Goal: Download file/media

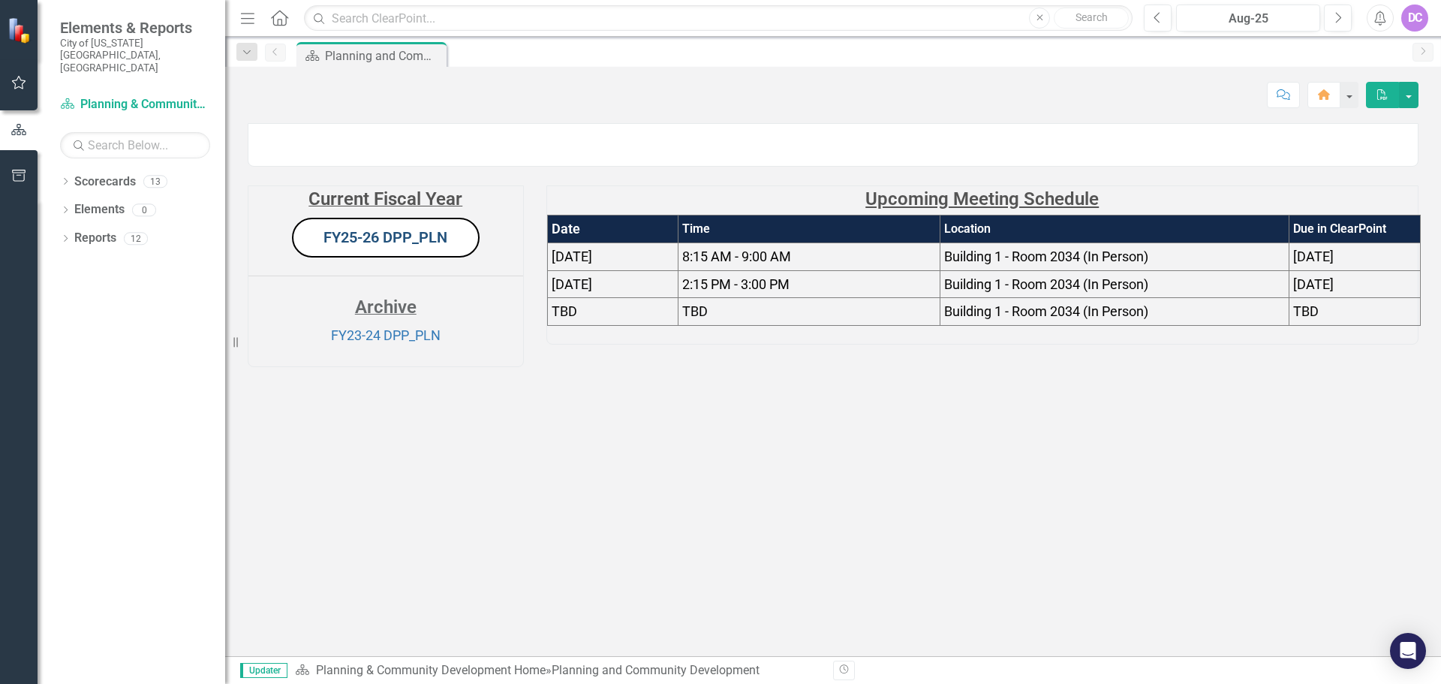
click at [421, 246] on link "FY25-26 DPP_PLN" at bounding box center [385, 237] width 124 height 18
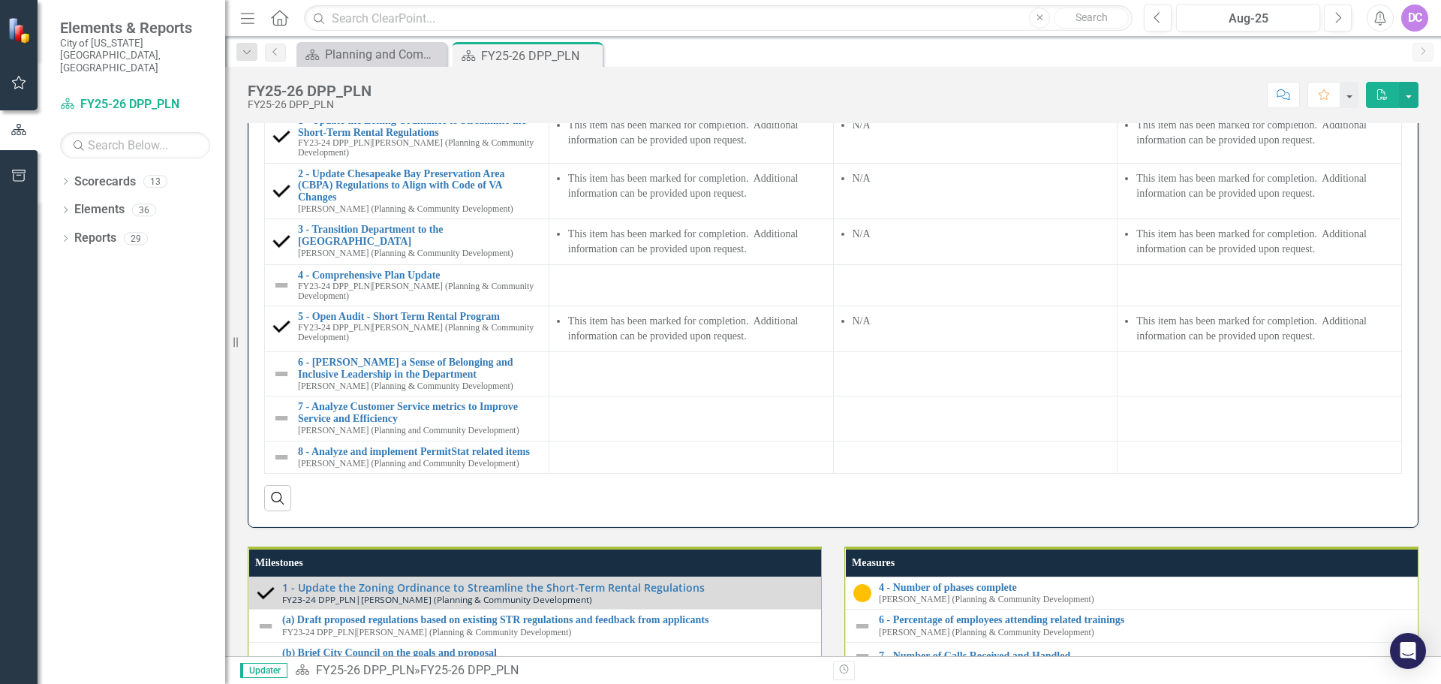
scroll to position [1315, 0]
click at [1342, 20] on button "Next" at bounding box center [1338, 18] width 28 height 27
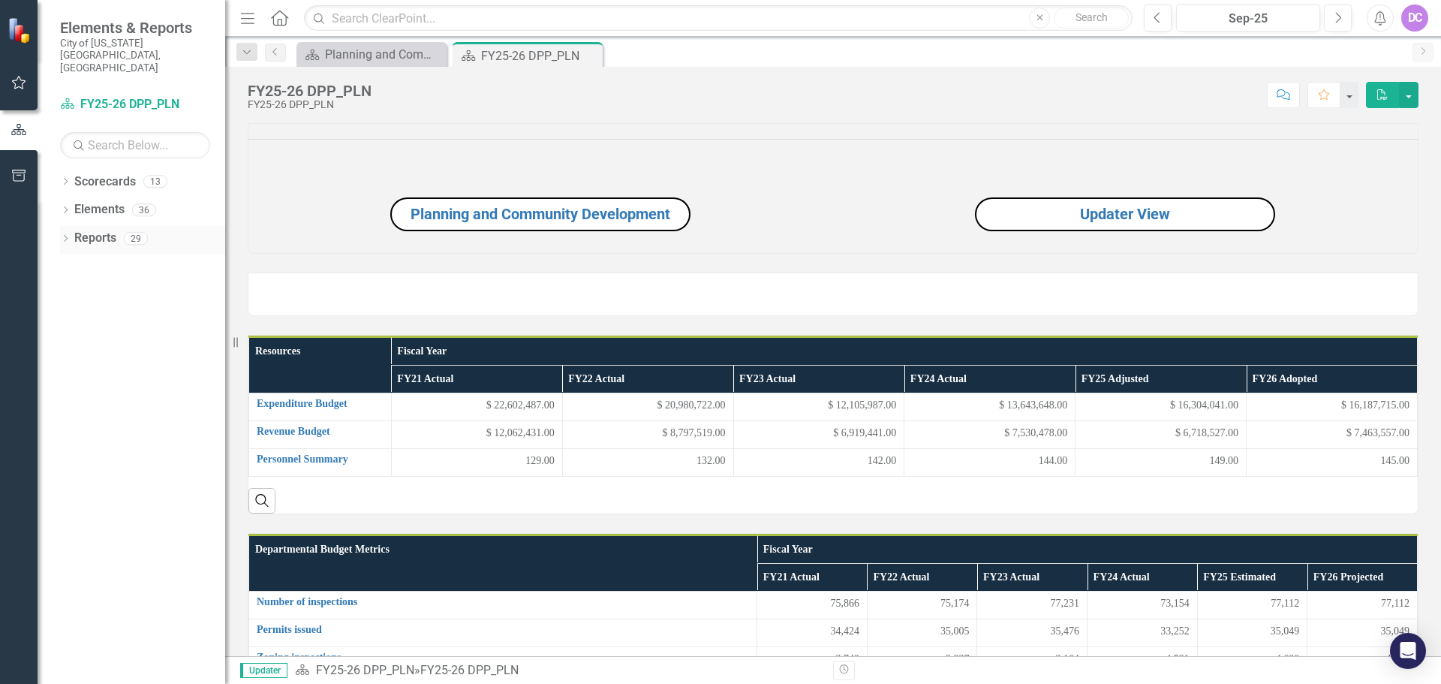
click at [79, 230] on link "Reports" at bounding box center [95, 238] width 42 height 17
click at [64, 236] on icon "Dropdown" at bounding box center [65, 240] width 11 height 8
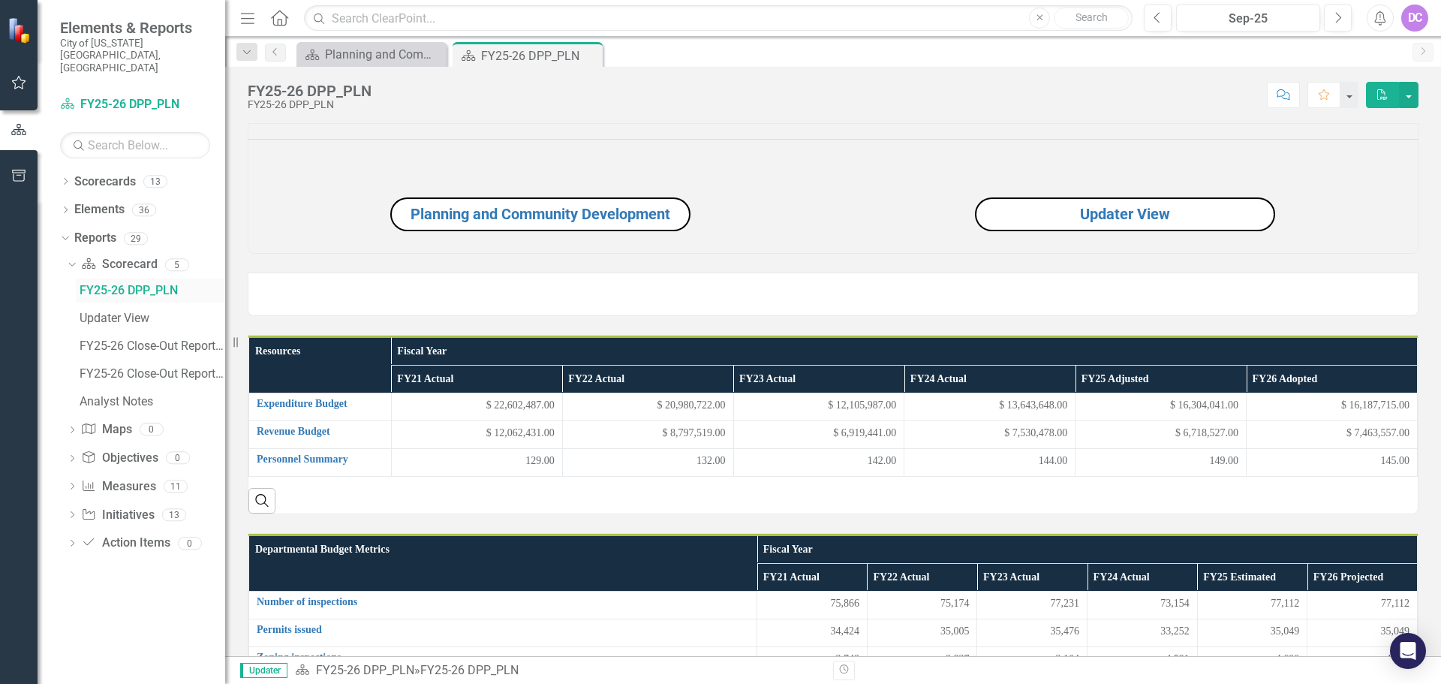
click at [116, 284] on div "FY25-26 DPP_PLN" at bounding box center [153, 291] width 146 height 14
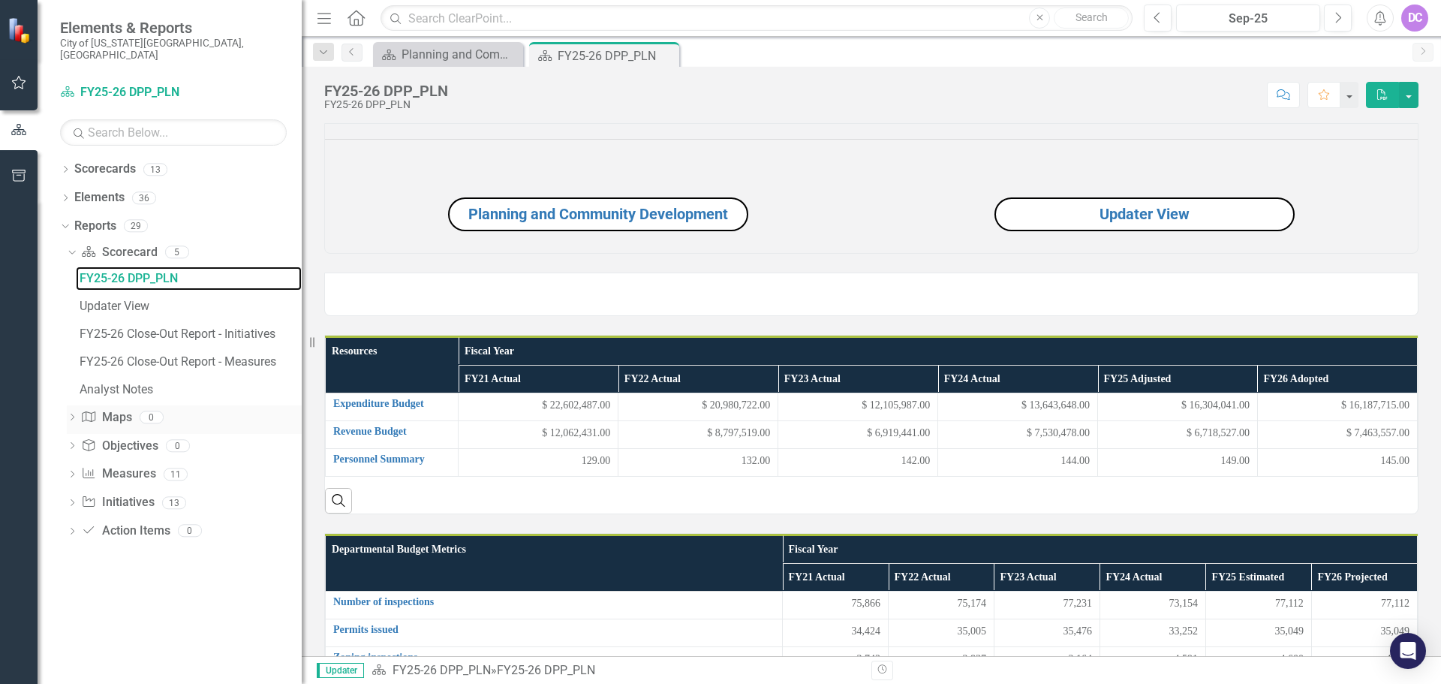
drag, startPoint x: 233, startPoint y: 370, endPoint x: 302, endPoint y: 409, distance: 79.3
click at [302, 409] on div "Resize" at bounding box center [308, 342] width 12 height 684
click at [1386, 93] on icon "PDF" at bounding box center [1383, 94] width 14 height 11
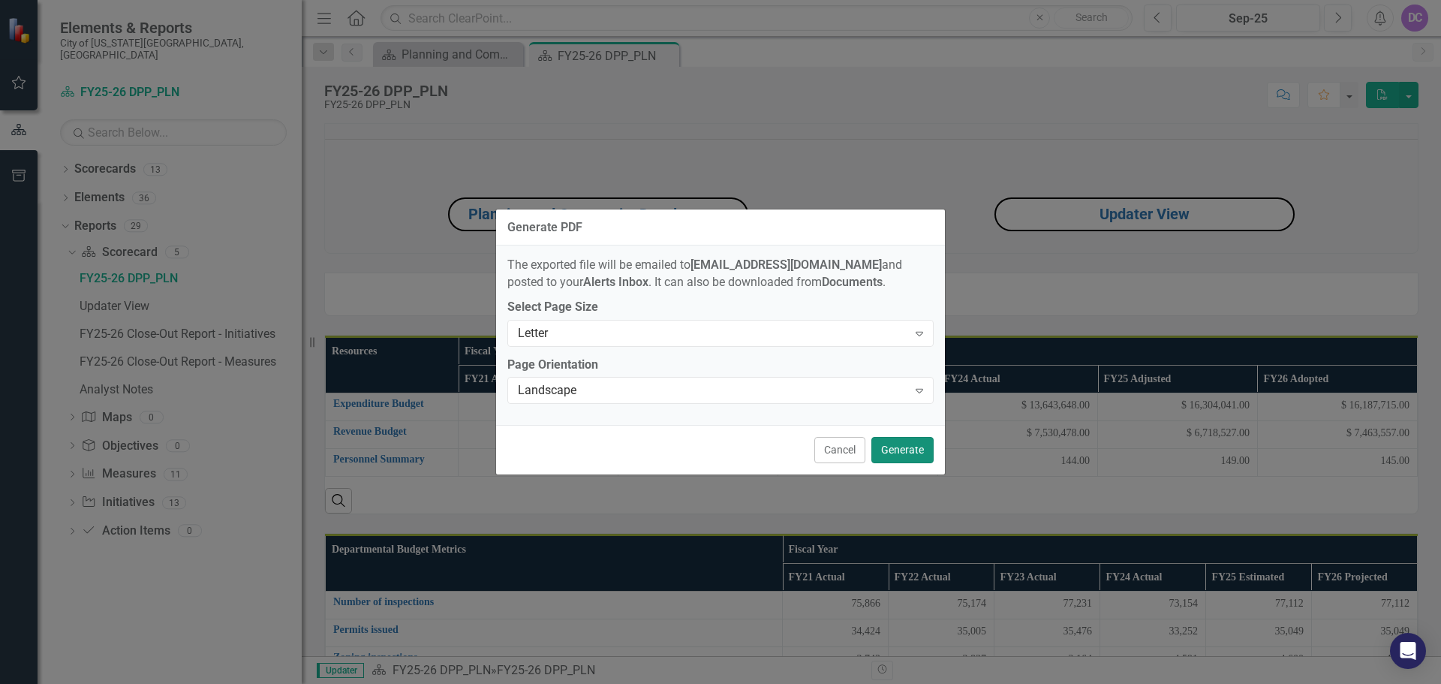
click at [907, 447] on button "Generate" at bounding box center [902, 450] width 62 height 26
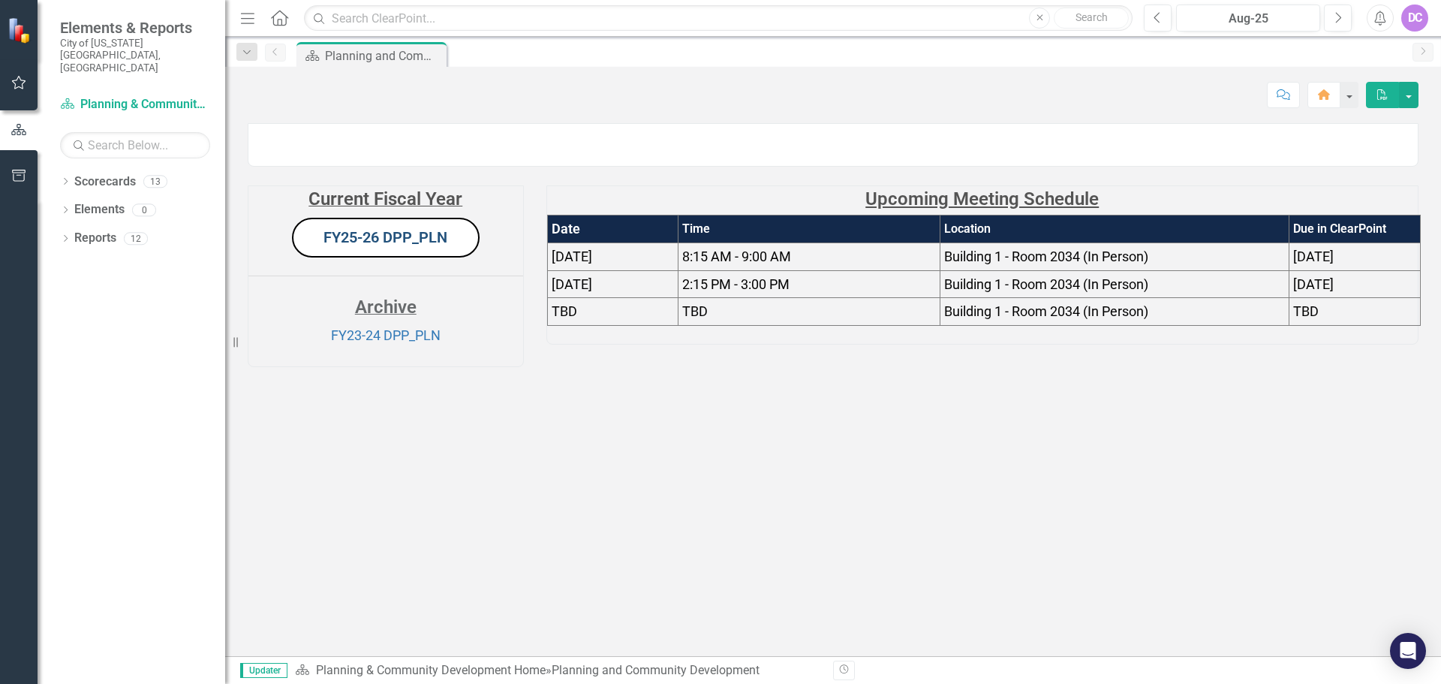
click at [376, 246] on link "FY25-26 DPP_PLN" at bounding box center [385, 237] width 124 height 18
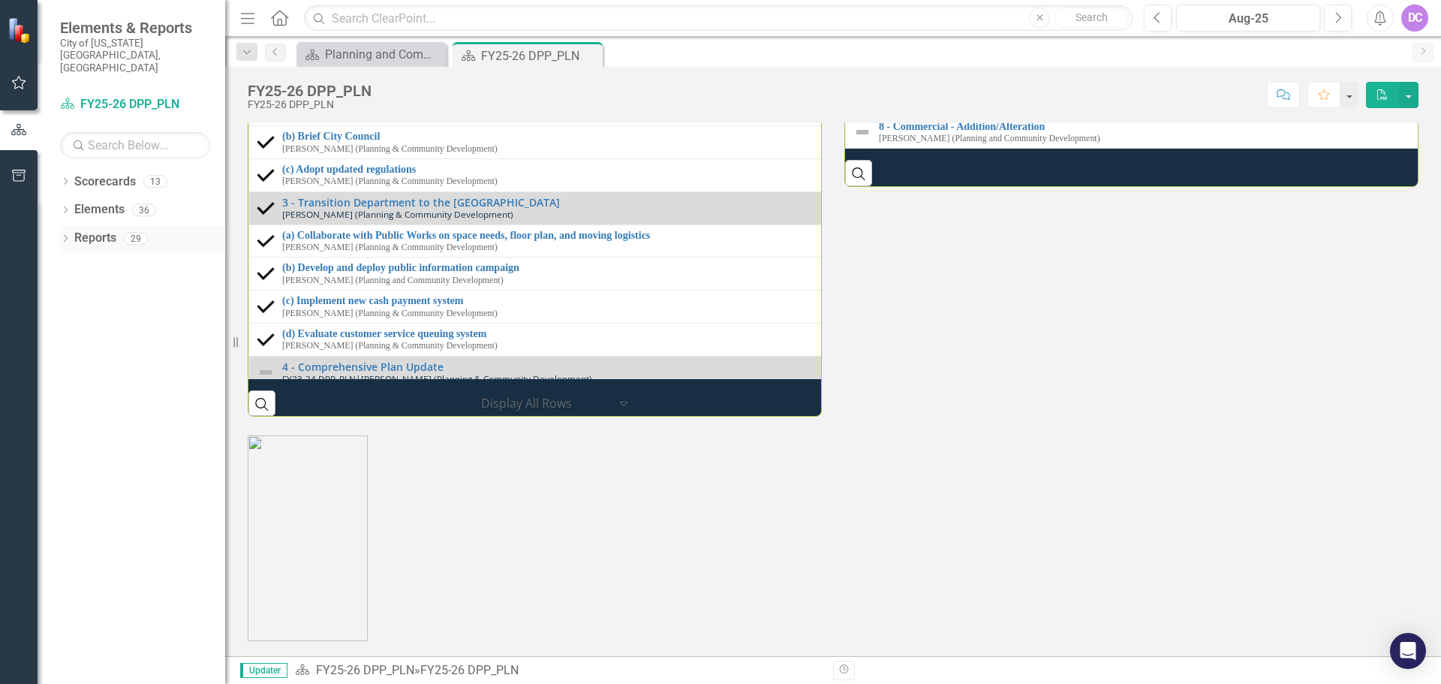
click at [65, 226] on div "Dropdown Reports 29" at bounding box center [142, 240] width 165 height 29
click at [67, 236] on icon "Dropdown" at bounding box center [65, 240] width 11 height 8
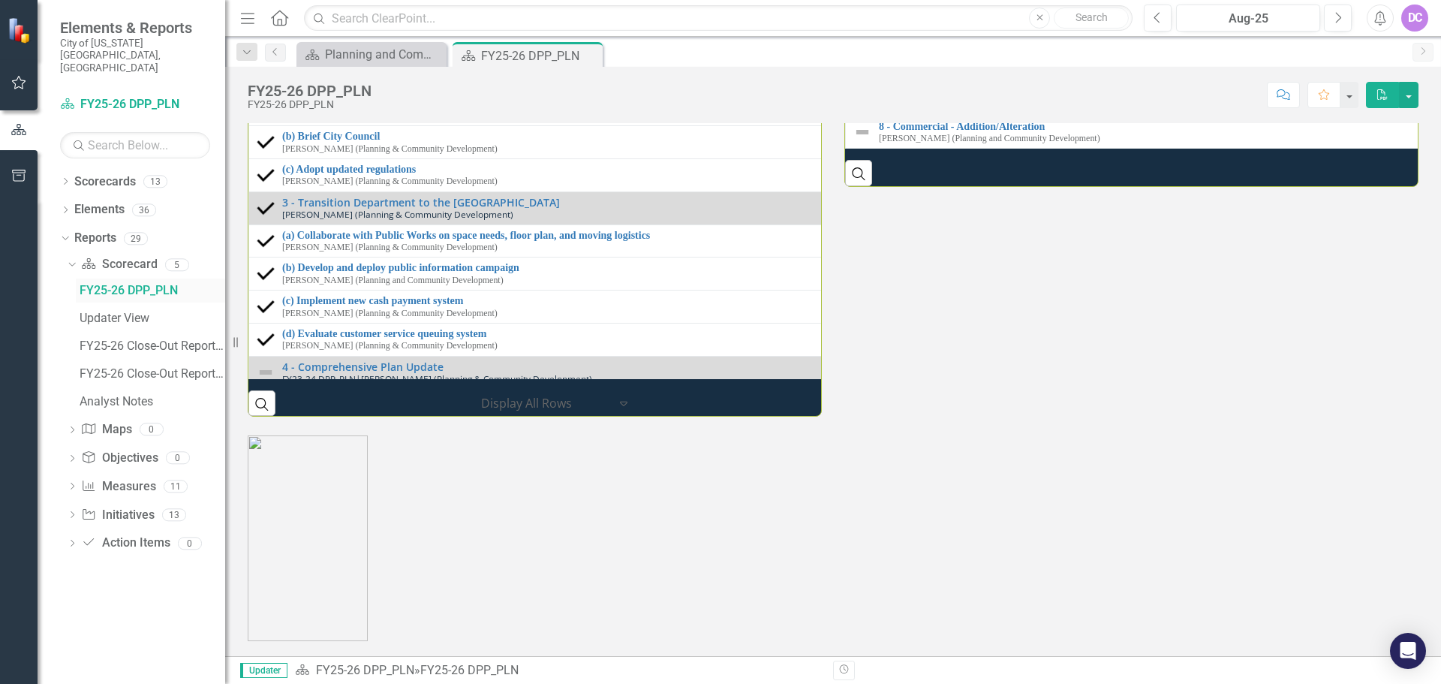
click at [121, 284] on div "FY25-26 DPP_PLN" at bounding box center [153, 291] width 146 height 14
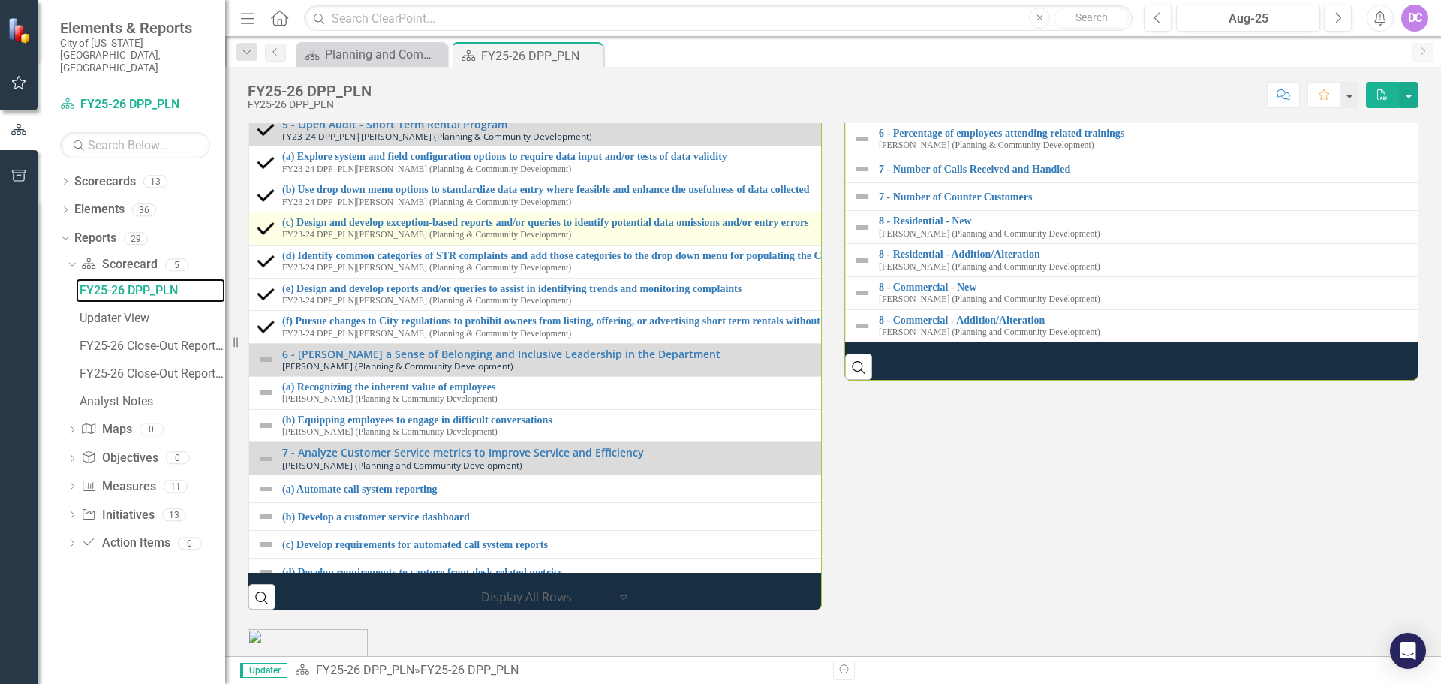
scroll to position [686, 0]
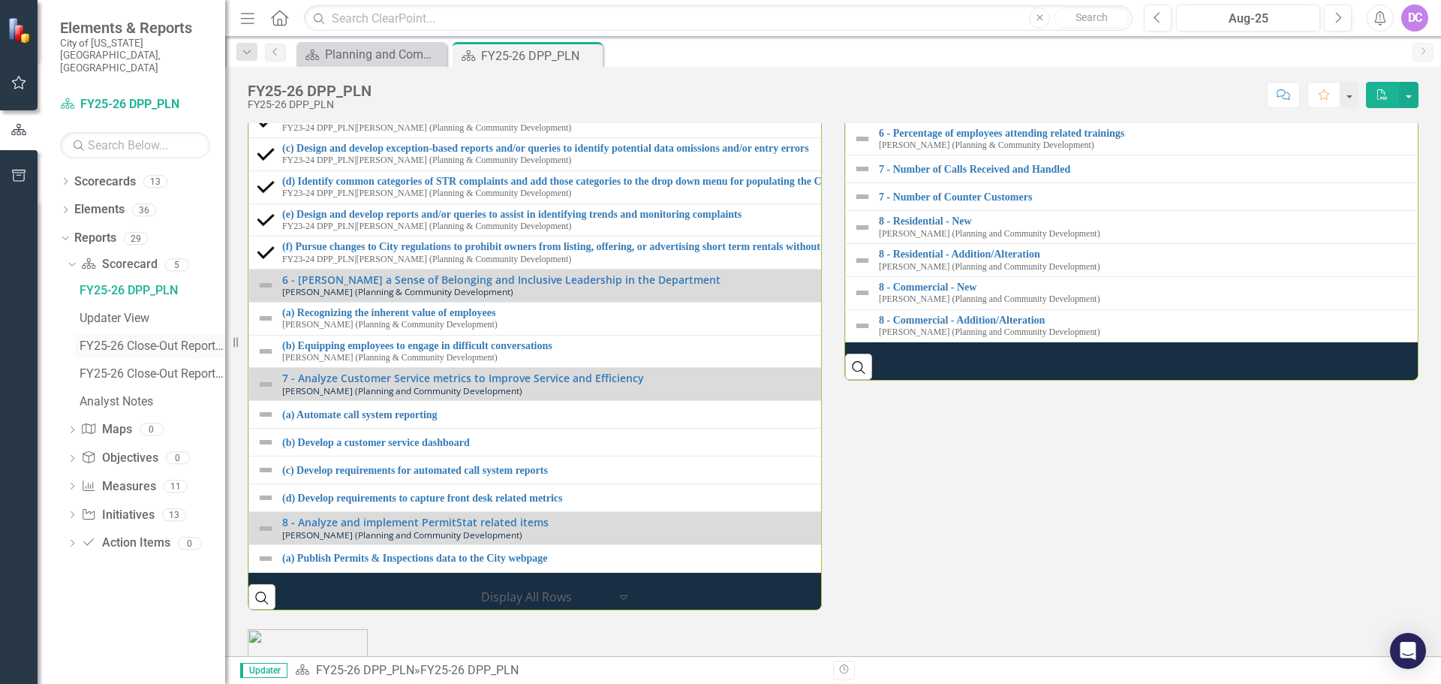
click at [137, 339] on div "FY25-26 Close-Out Report - Initiatives" at bounding box center [153, 346] width 146 height 14
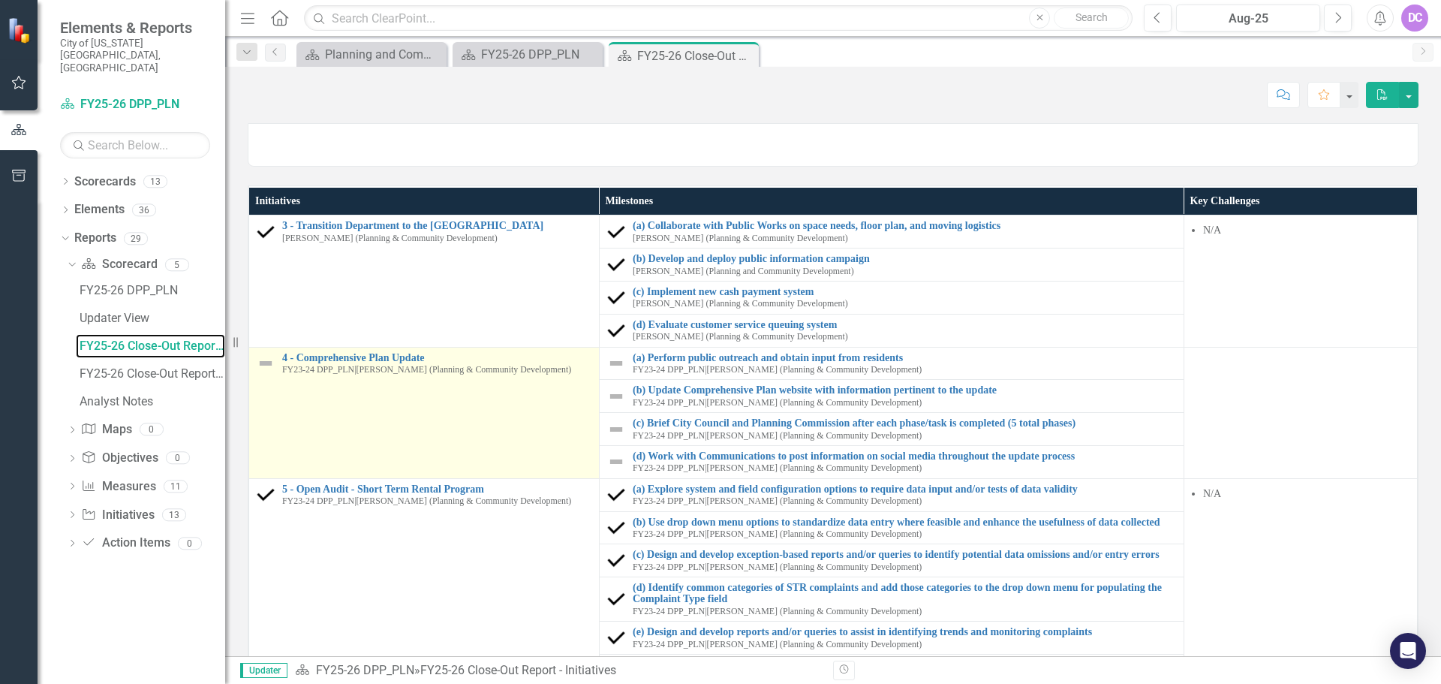
scroll to position [112, 0]
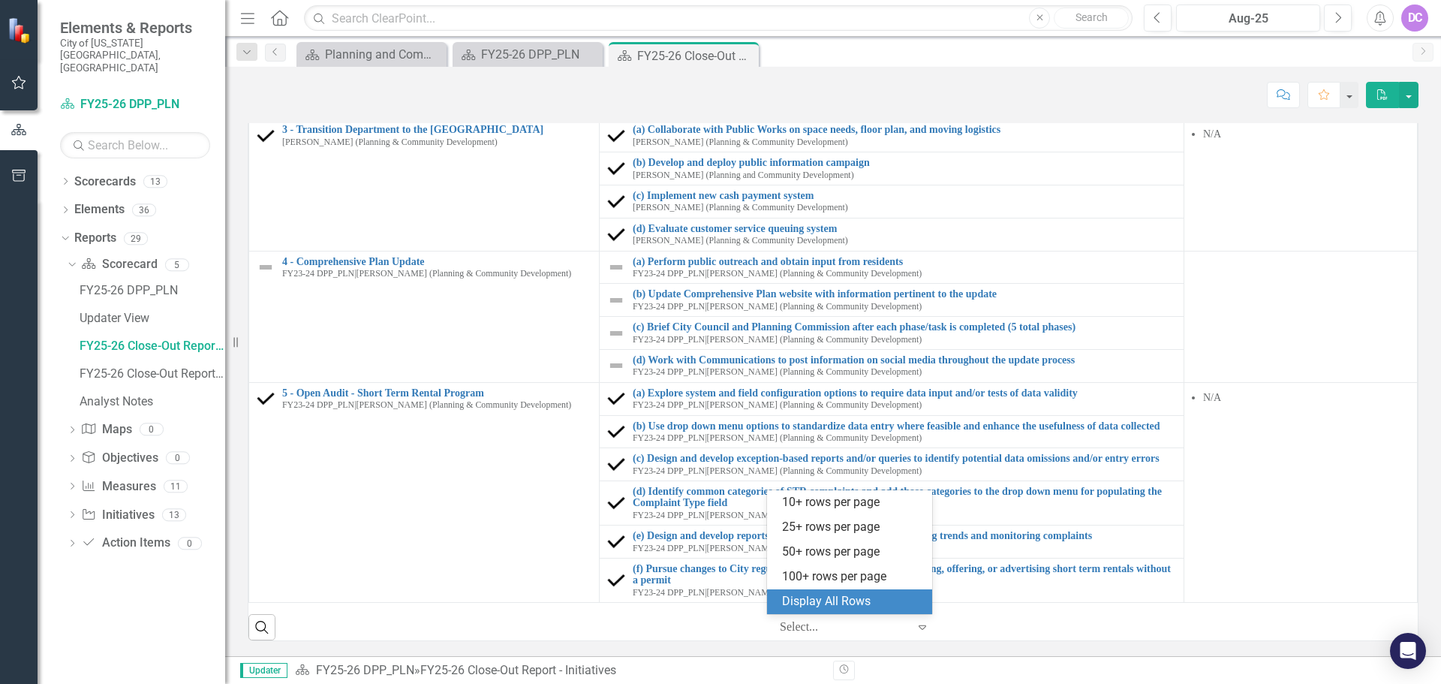
click at [868, 627] on div at bounding box center [844, 627] width 128 height 20
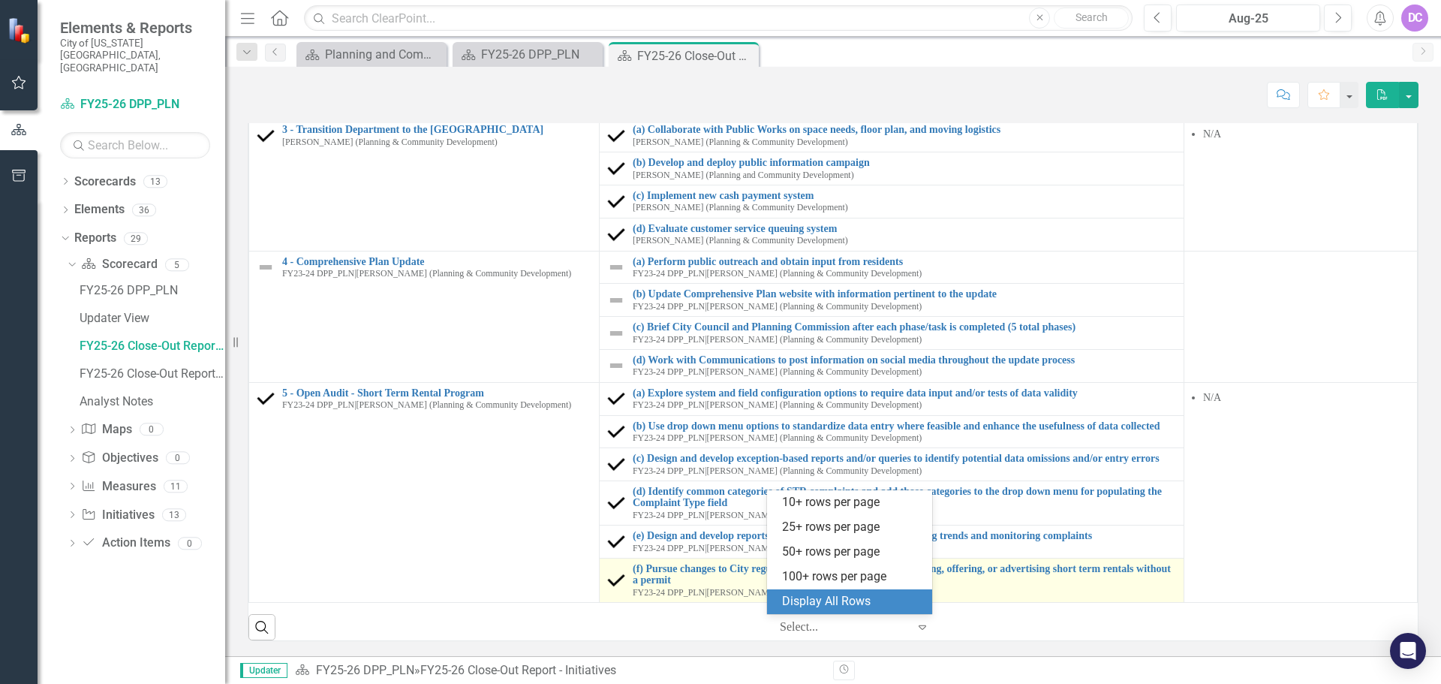
click at [823, 597] on div "Display All Rows" at bounding box center [852, 601] width 141 height 17
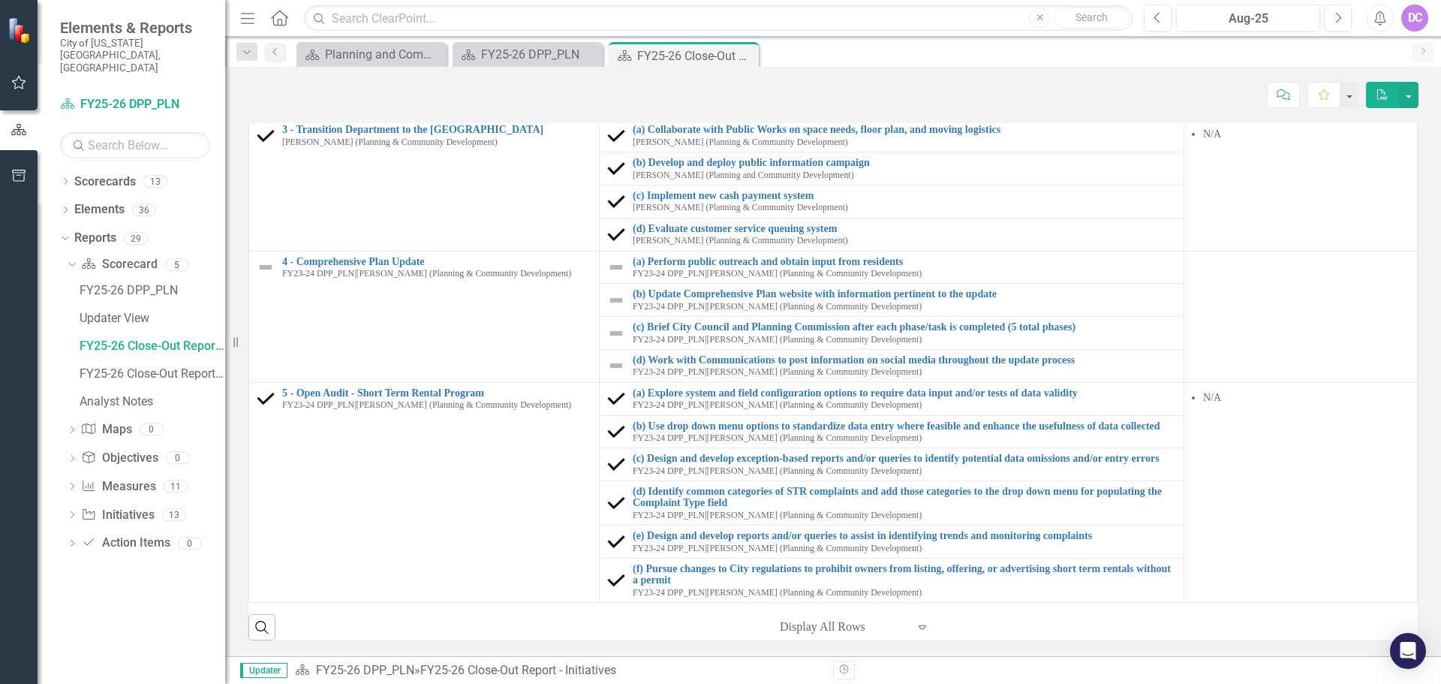
click at [916, 631] on icon "Expand" at bounding box center [922, 627] width 15 height 12
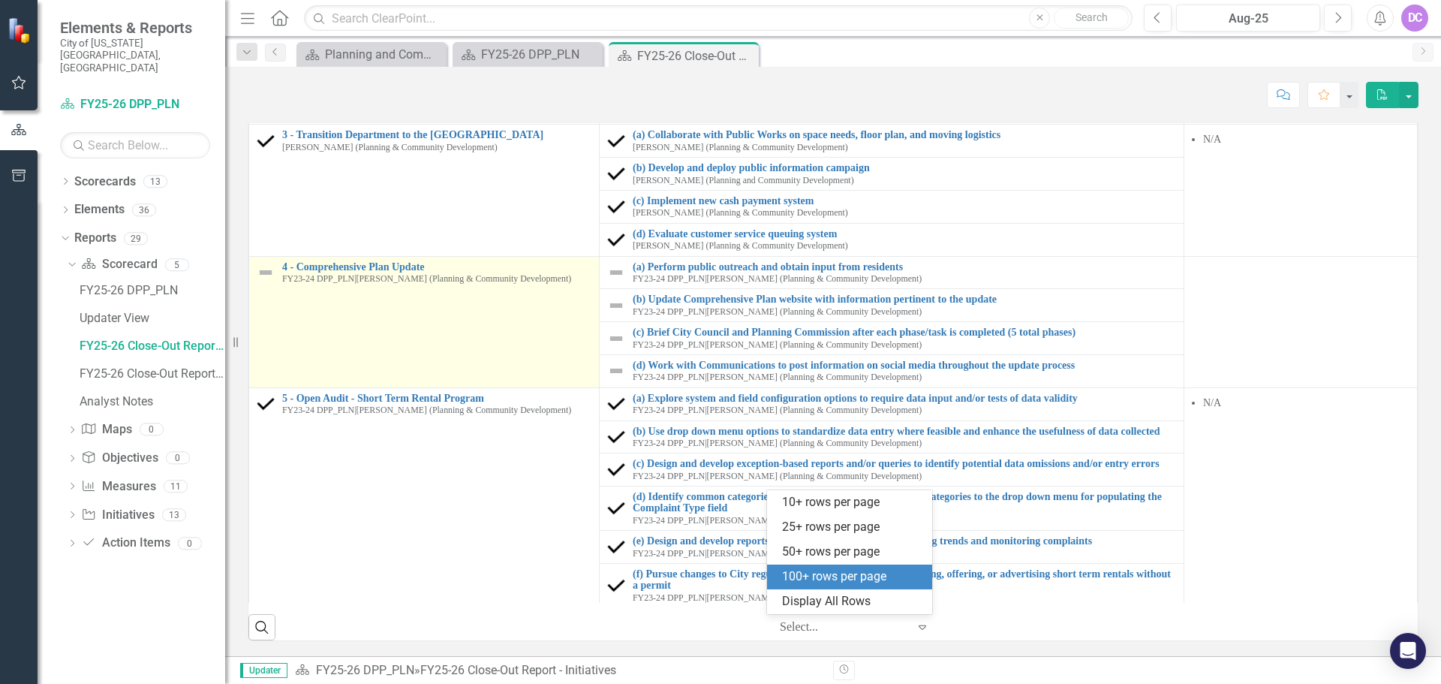
scroll to position [230, 0]
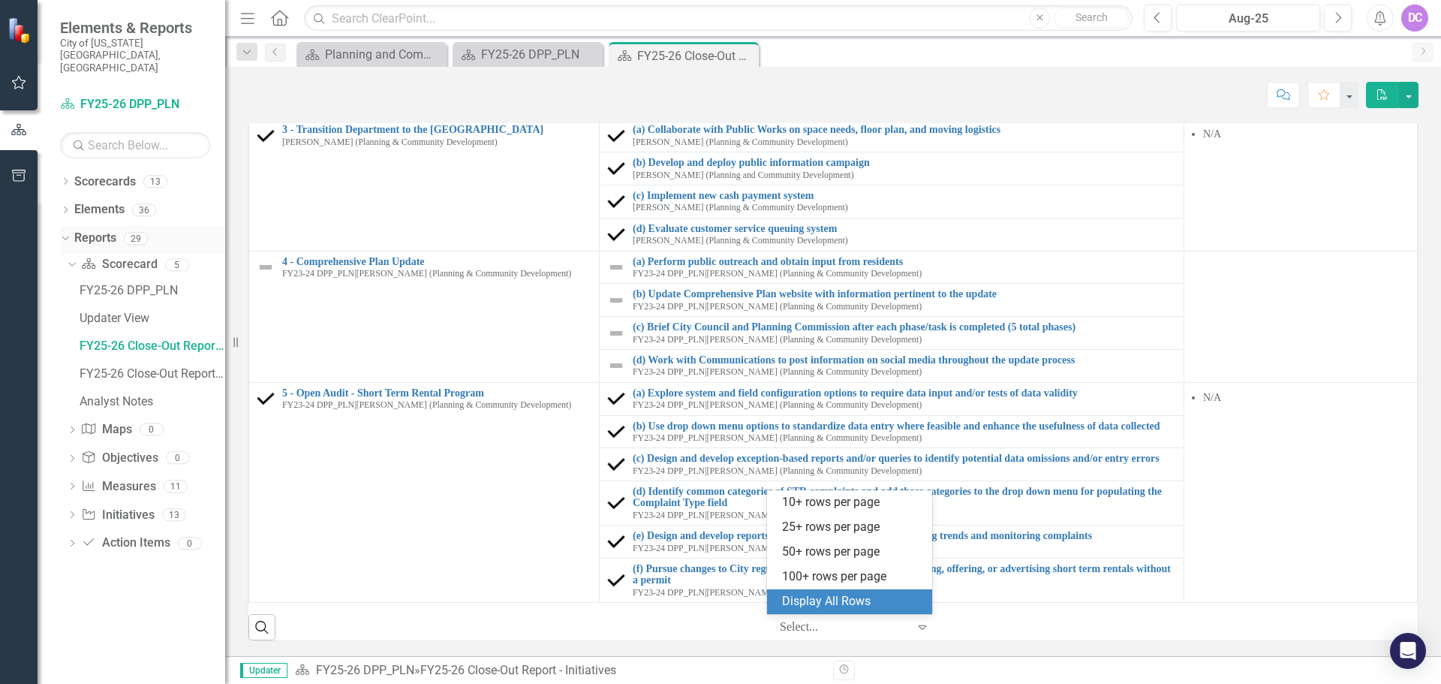
click at [68, 233] on icon "Dropdown" at bounding box center [63, 238] width 8 height 11
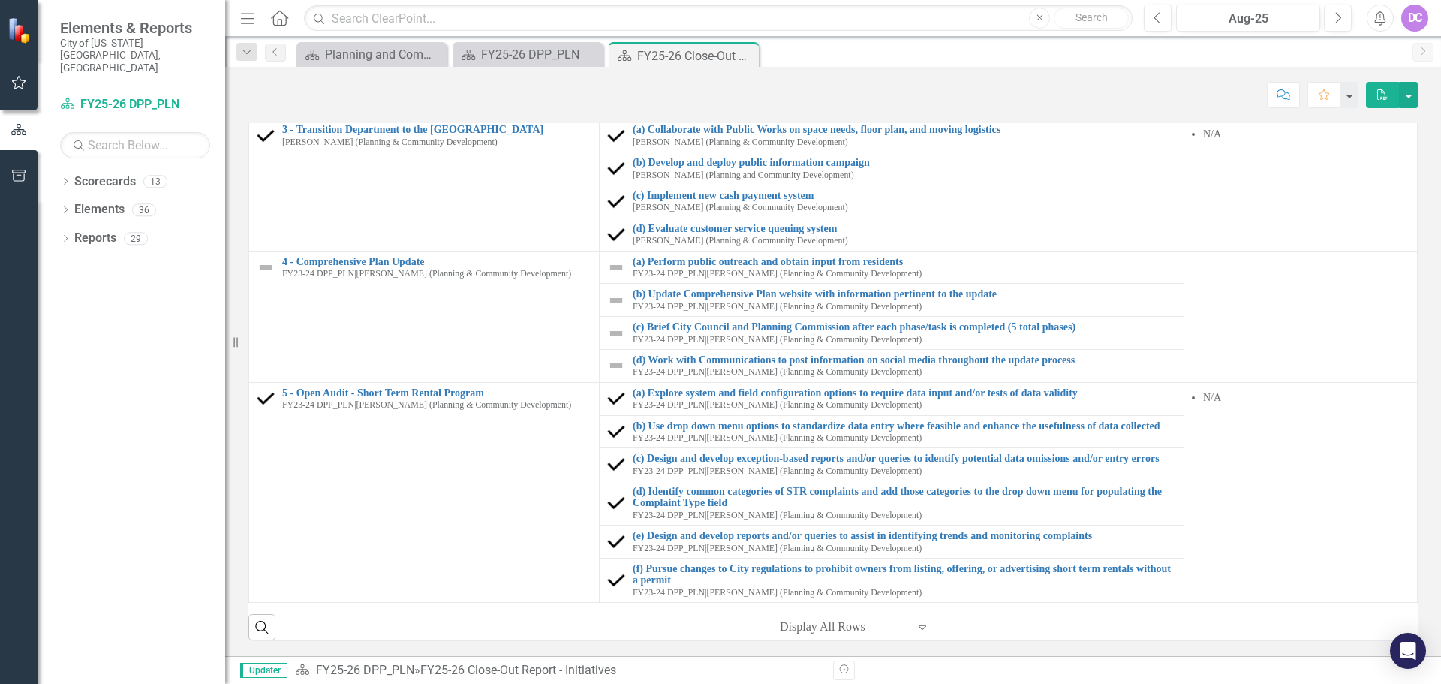
click at [74, 414] on div "Dropdown Scorecards 13 Dropdown Budget Tracker FY24 Budget Items FY25 Budget It…" at bounding box center [132, 427] width 188 height 514
click at [187, 305] on div "Dropdown Scorecards 13 Dropdown Budget Tracker FY24 Budget Items FY25 Budget It…" at bounding box center [132, 427] width 188 height 514
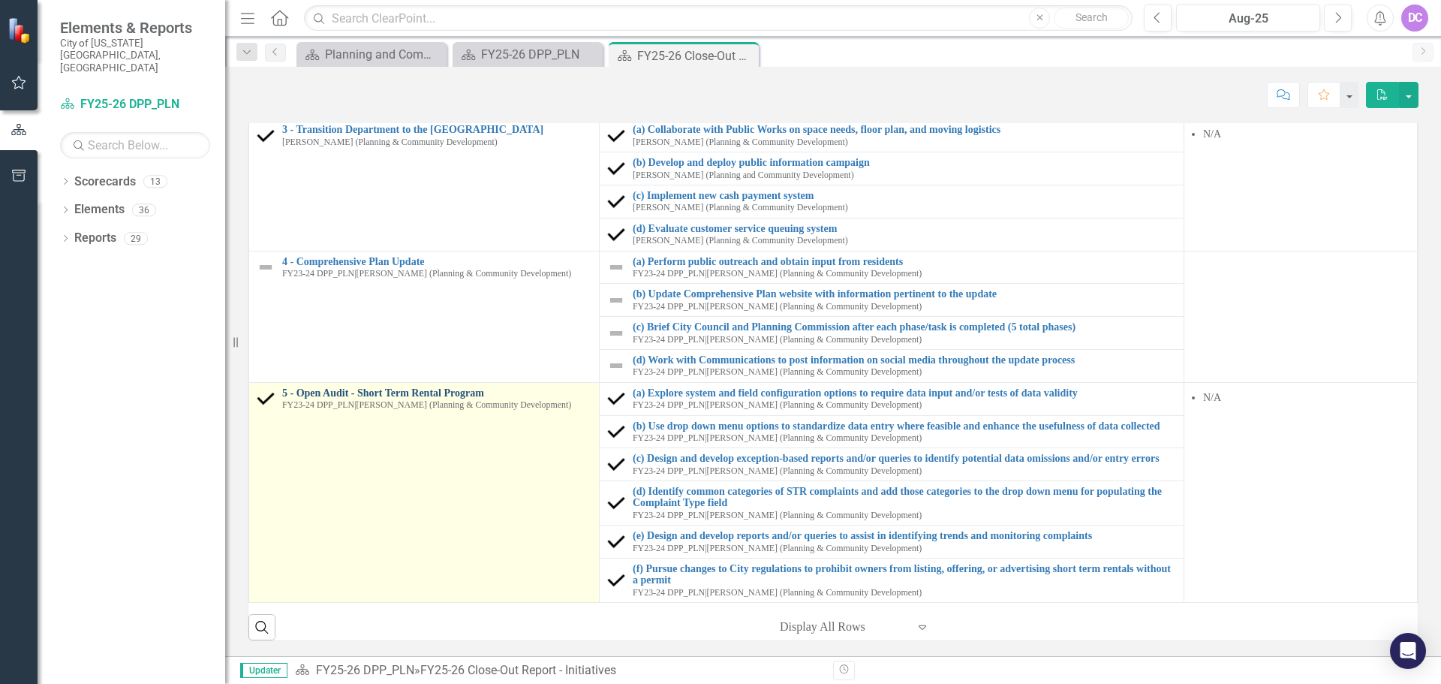
scroll to position [0, 0]
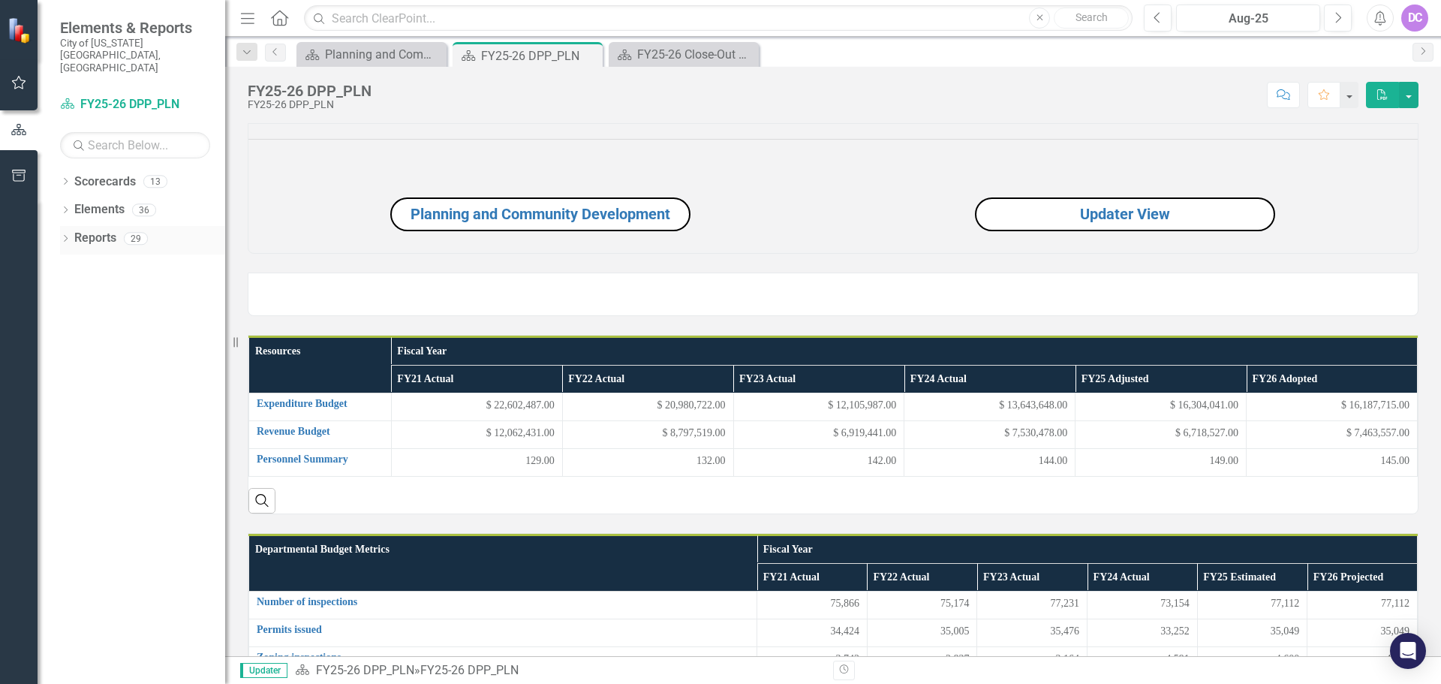
click at [64, 236] on icon "Dropdown" at bounding box center [65, 240] width 11 height 8
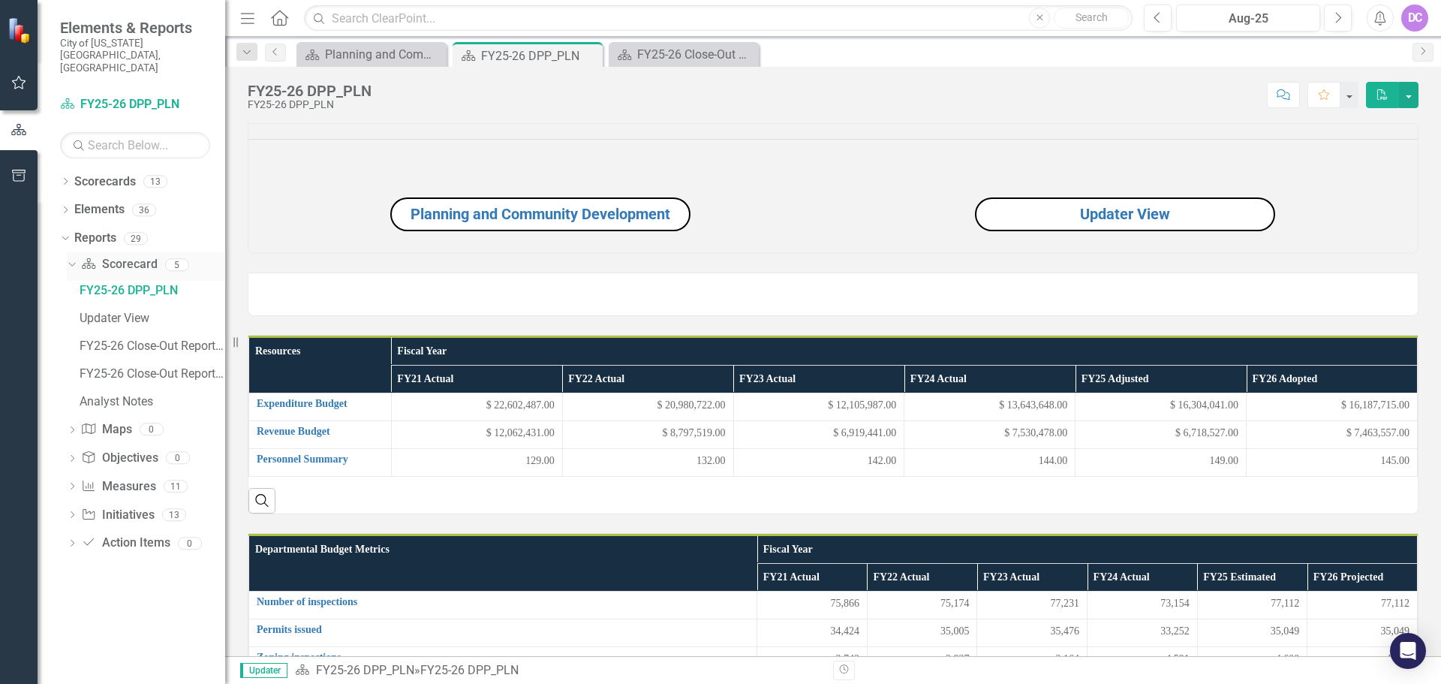
click at [72, 259] on icon "Dropdown" at bounding box center [70, 264] width 8 height 11
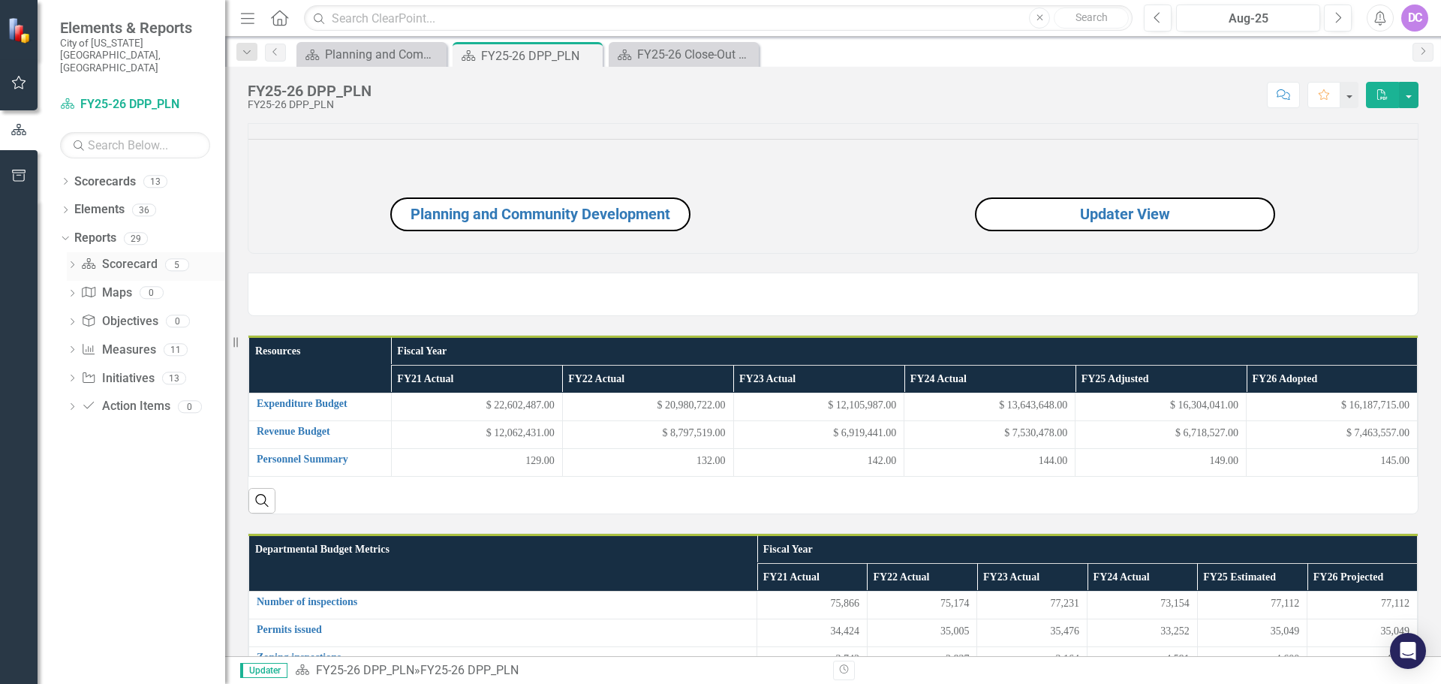
click at [74, 262] on icon "Dropdown" at bounding box center [72, 266] width 11 height 8
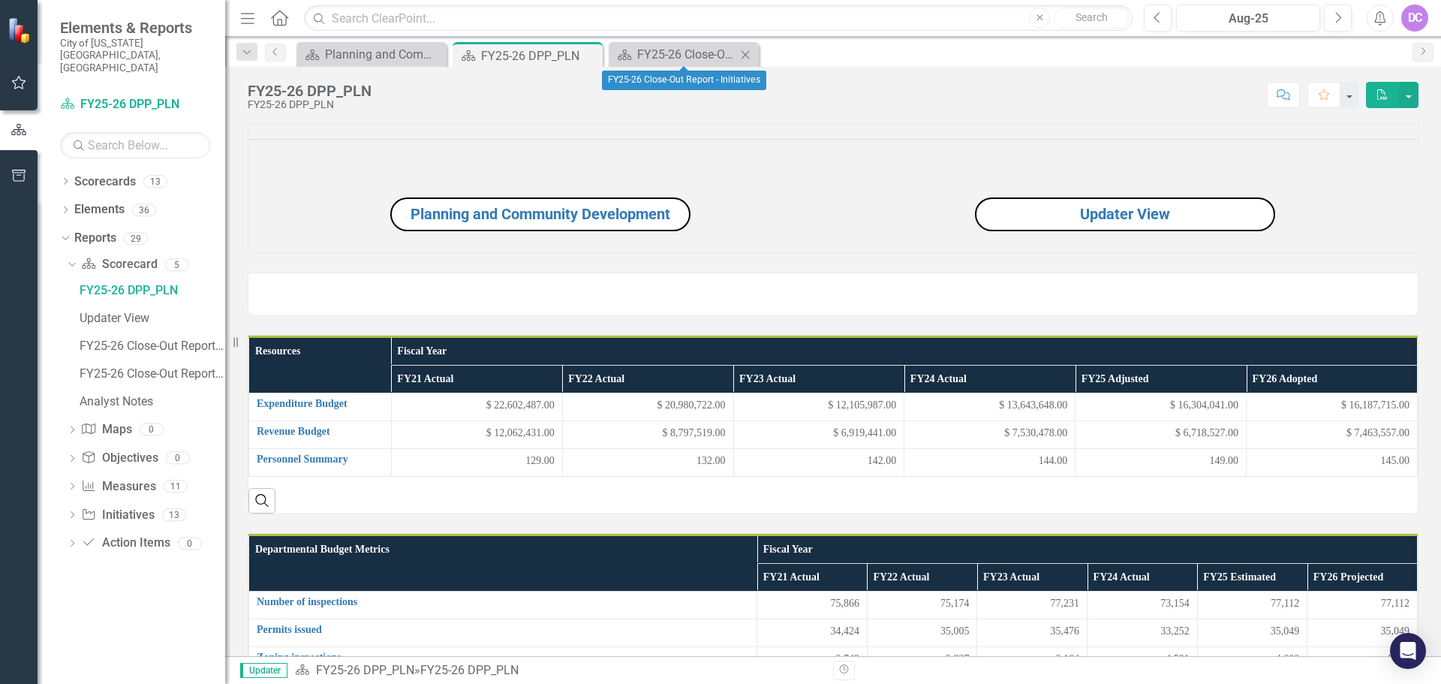
click at [745, 52] on icon "Close" at bounding box center [745, 55] width 15 height 12
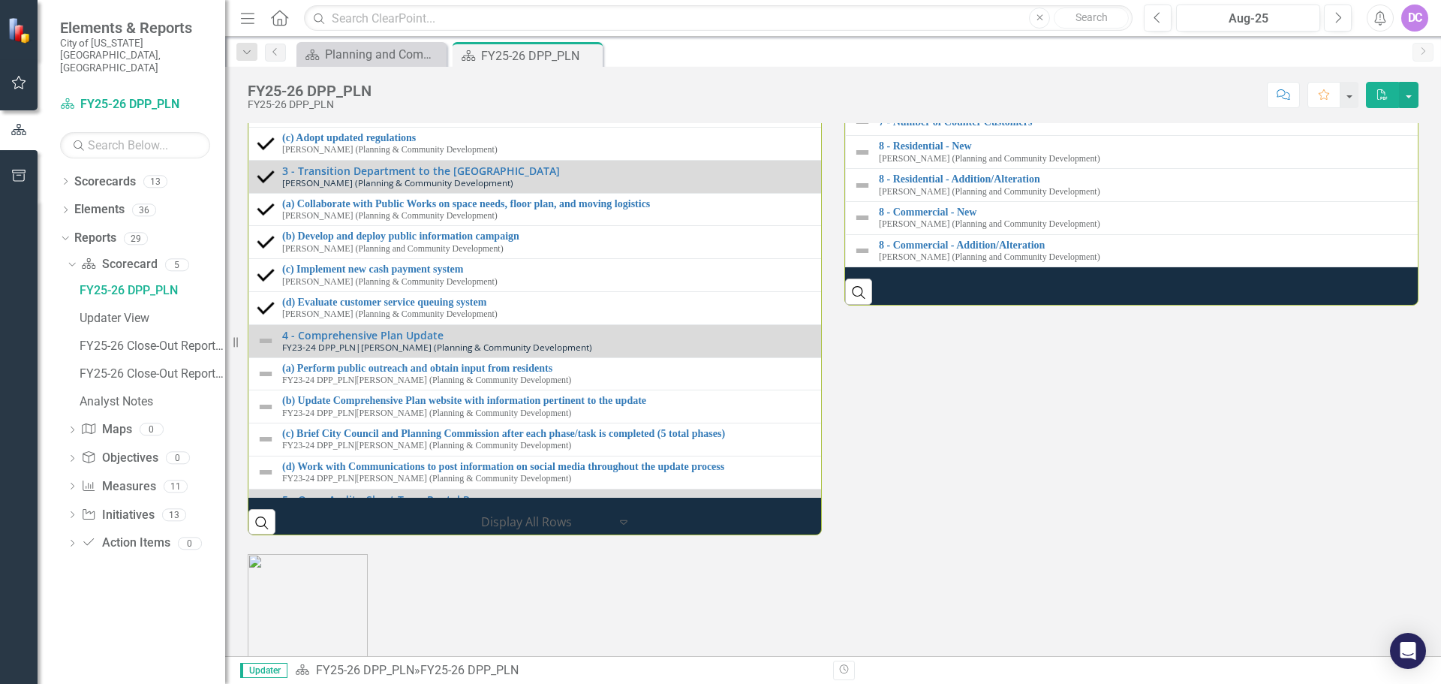
scroll to position [300, 0]
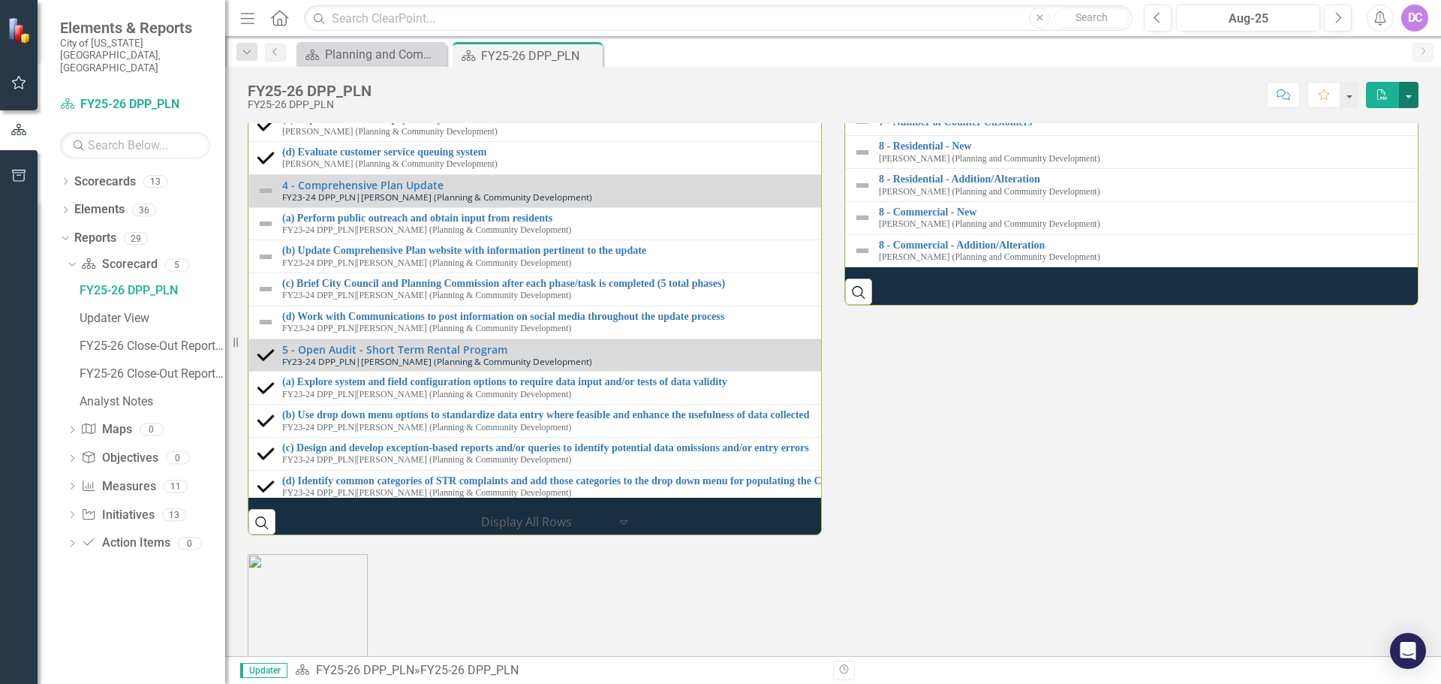
click at [1405, 94] on button "button" at bounding box center [1409, 95] width 20 height 26
click at [109, 284] on div "FY25-26 DPP_PLN" at bounding box center [153, 291] width 146 height 14
click at [64, 233] on icon "Dropdown" at bounding box center [63, 238] width 8 height 11
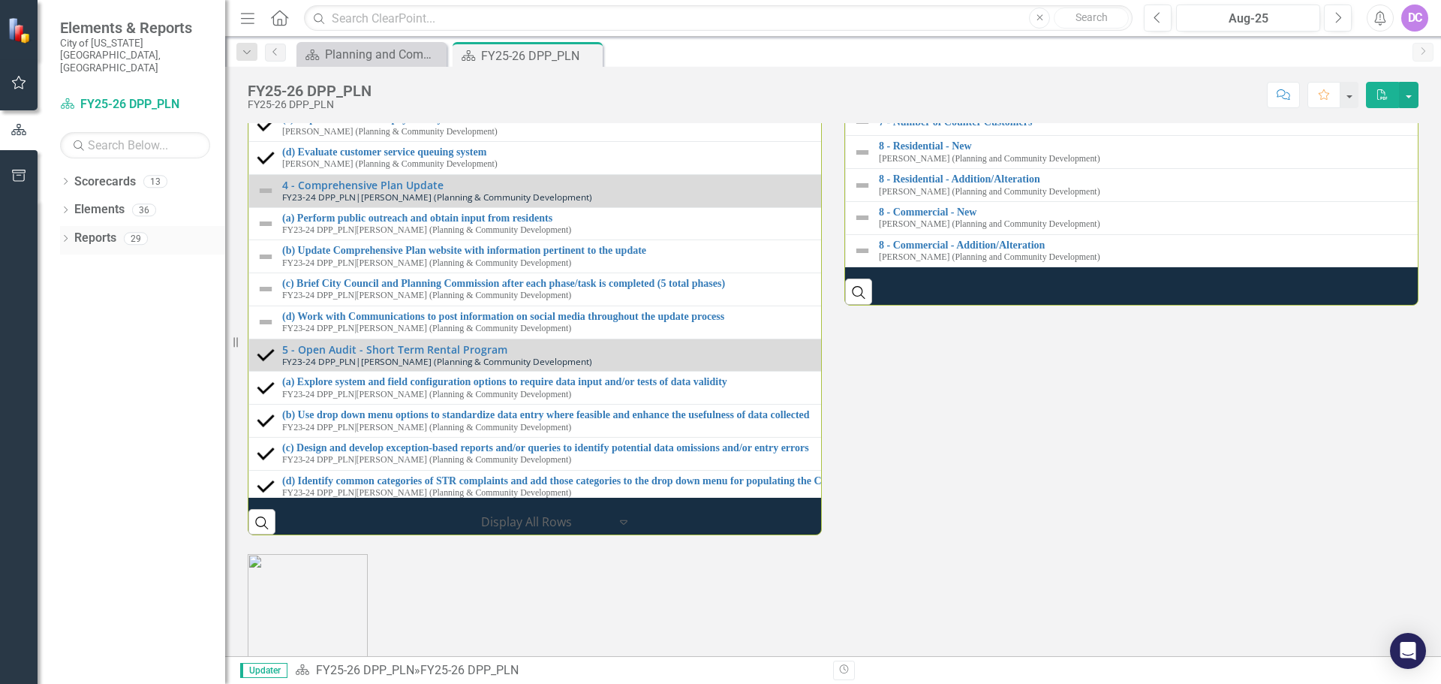
click at [66, 236] on icon "Dropdown" at bounding box center [65, 240] width 11 height 8
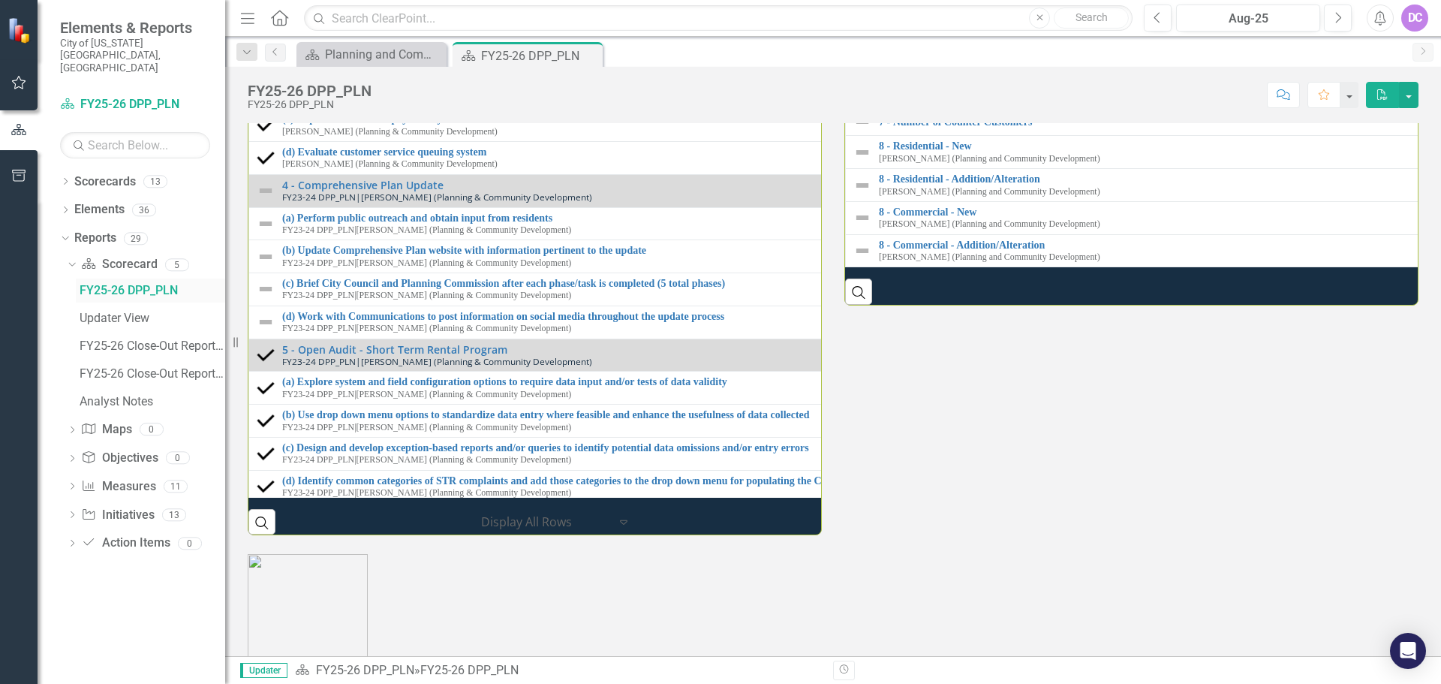
click at [132, 284] on div "FY25-26 DPP_PLN" at bounding box center [153, 291] width 146 height 14
click at [134, 284] on div "FY25-26 DPP_PLN" at bounding box center [153, 291] width 146 height 14
drag, startPoint x: 134, startPoint y: 266, endPoint x: 104, endPoint y: 268, distance: 29.4
drag, startPoint x: 104, startPoint y: 268, endPoint x: 1408, endPoint y: 96, distance: 1315.0
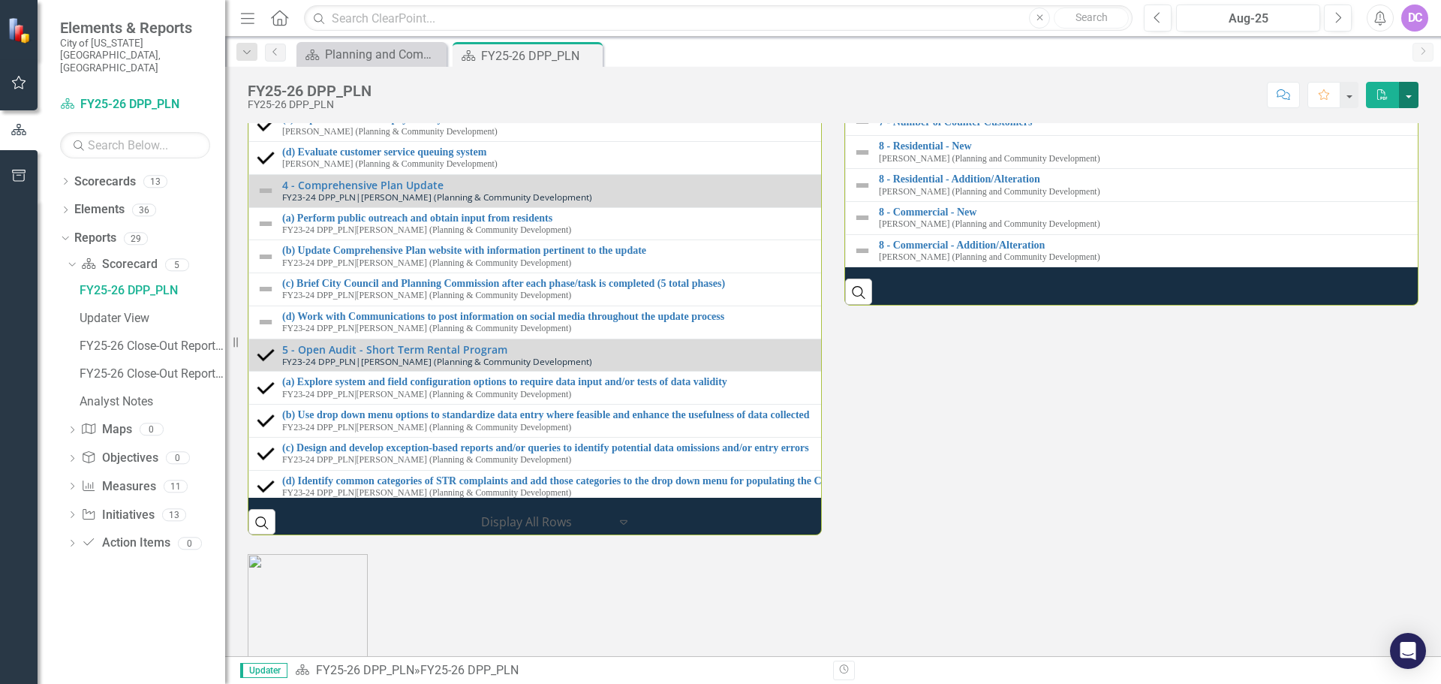
click at [1408, 96] on button "button" at bounding box center [1409, 95] width 20 height 26
click at [1337, 152] on link "PDF Export to PDF" at bounding box center [1357, 153] width 122 height 28
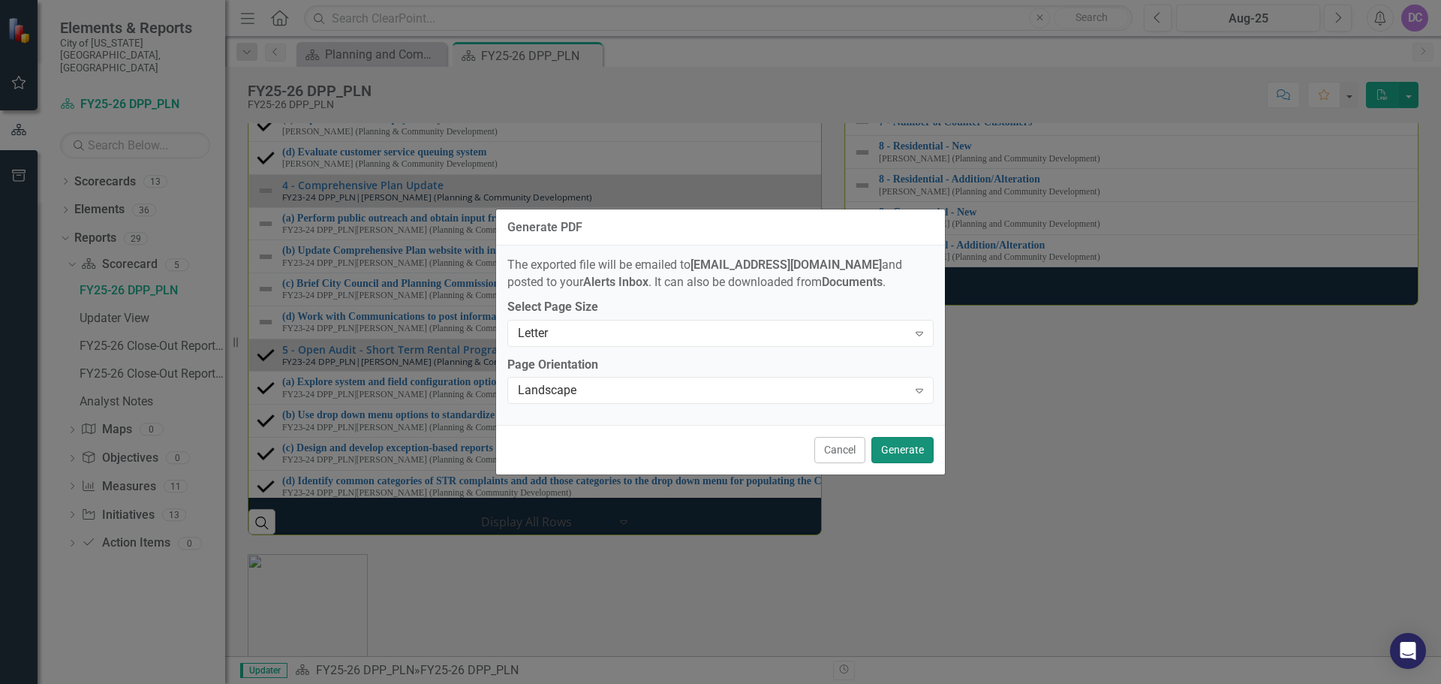
click at [906, 456] on button "Generate" at bounding box center [902, 450] width 62 height 26
